Goal: Transaction & Acquisition: Purchase product/service

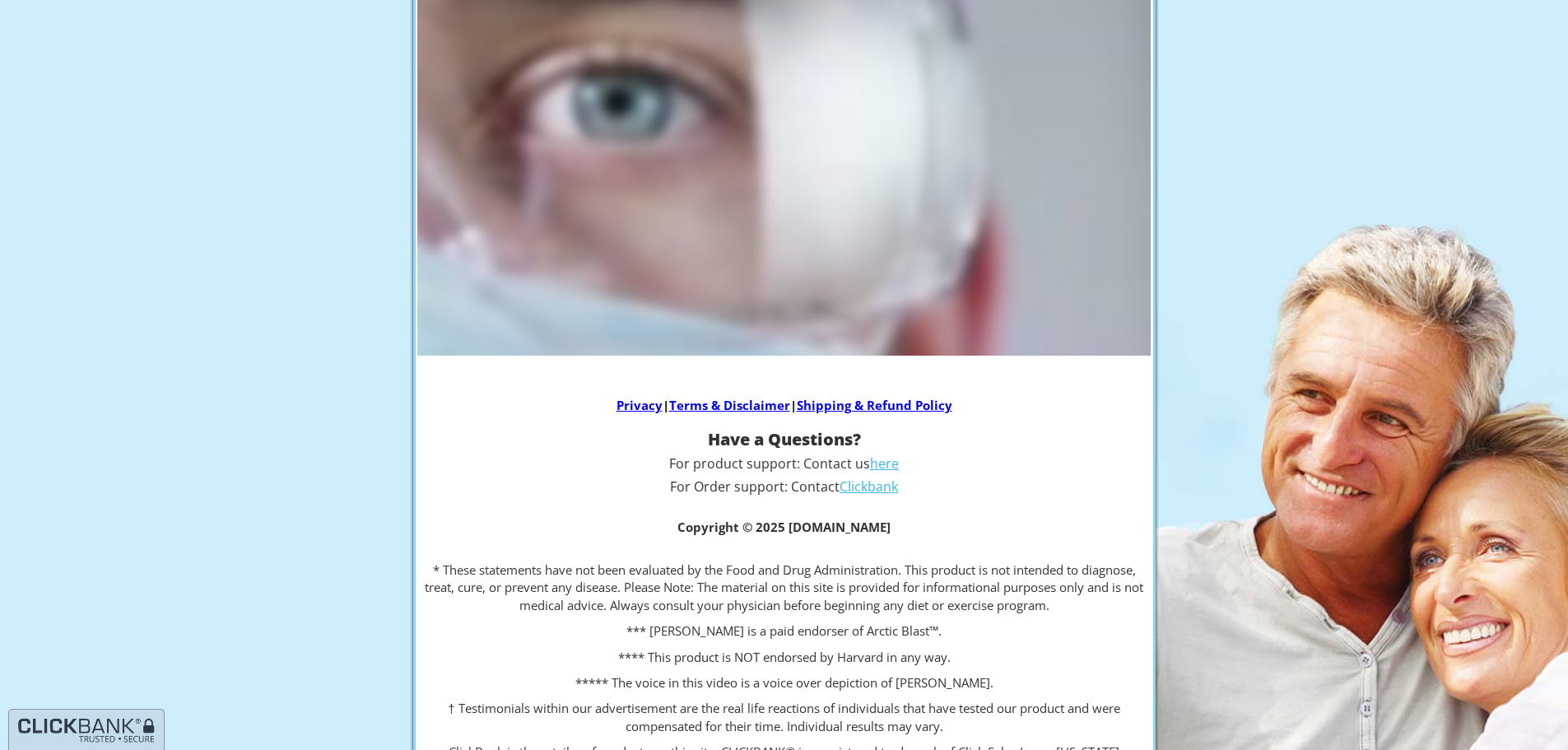
scroll to position [330, 0]
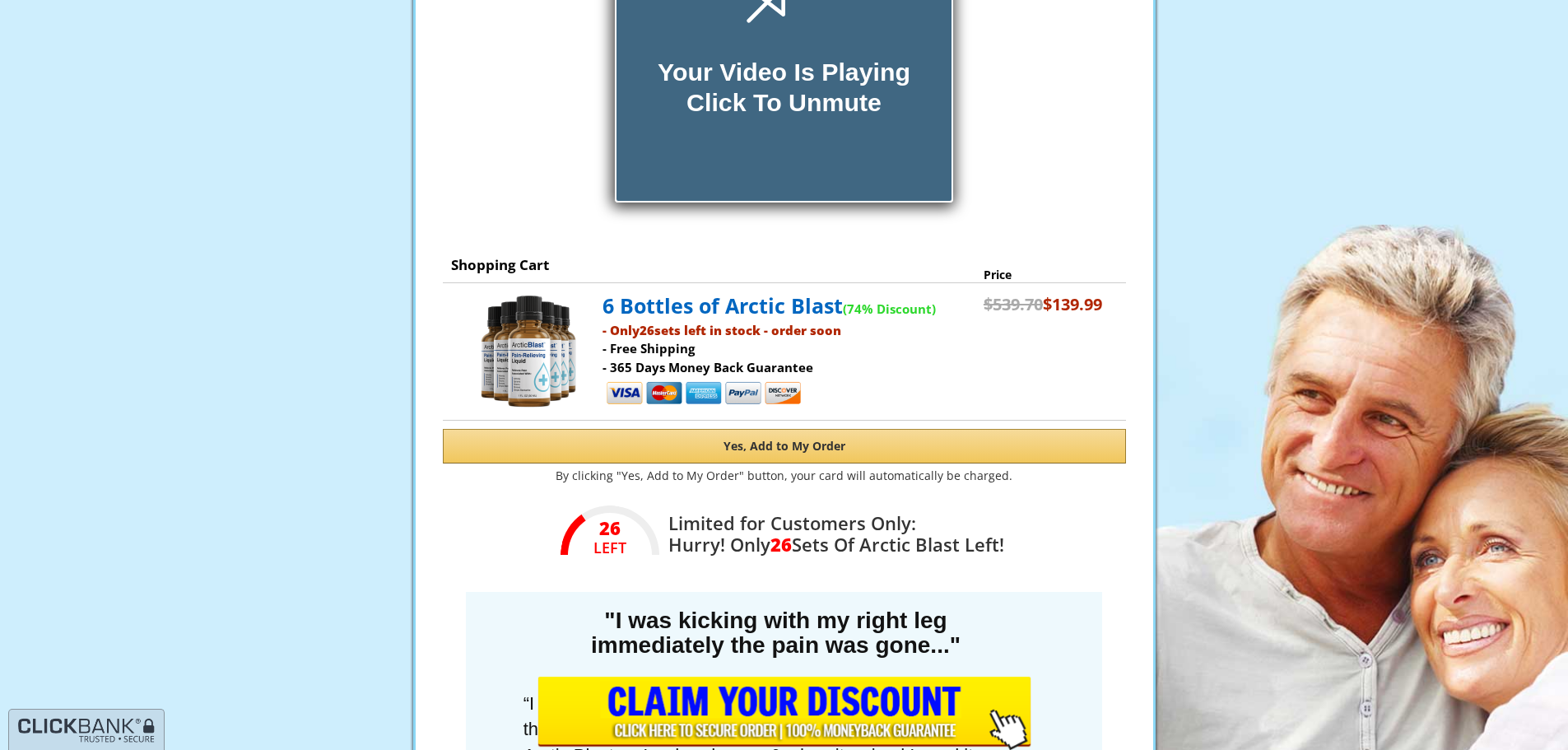
scroll to position [412, 0]
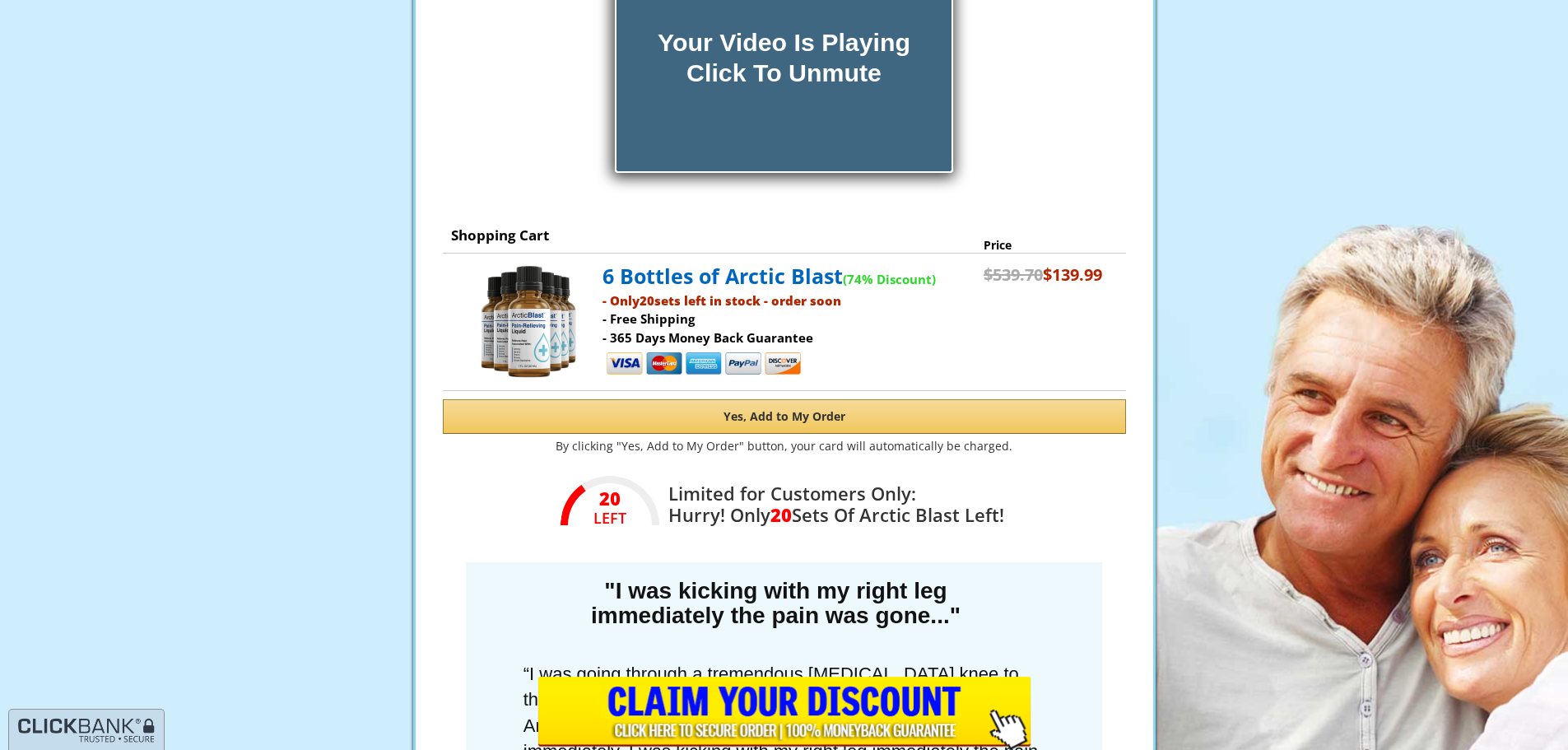
click at [722, 407] on button "Yes, Add to My Order" at bounding box center [784, 417] width 683 height 35
click at [854, 718] on input "image" at bounding box center [784, 713] width 494 height 73
